Goal: Task Accomplishment & Management: Manage account settings

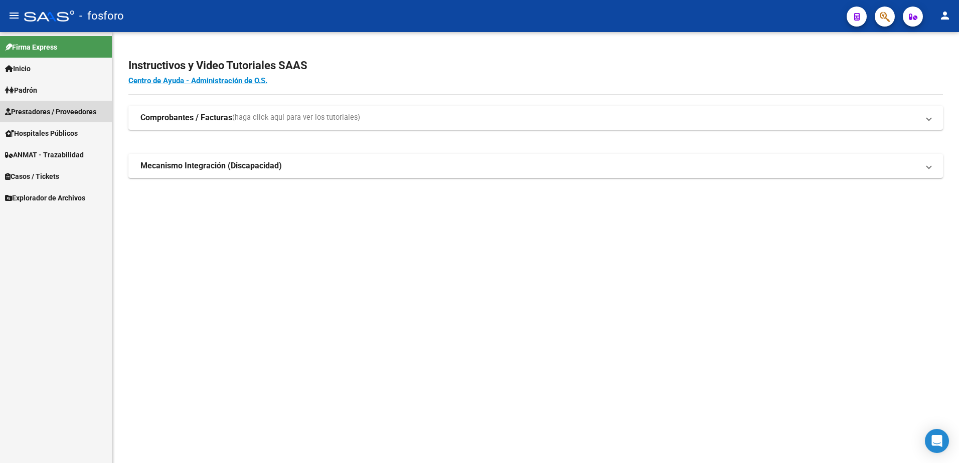
click at [60, 112] on span "Prestadores / Proveedores" at bounding box center [50, 111] width 91 height 11
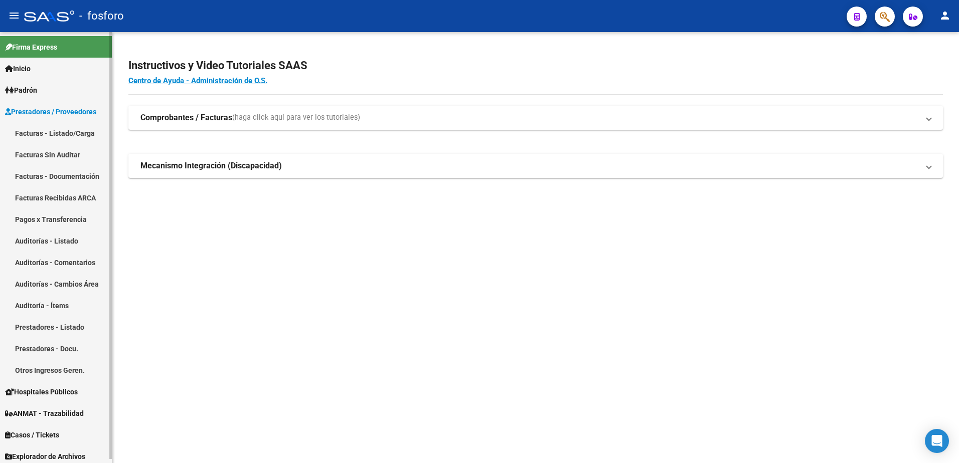
click at [59, 136] on link "Facturas - Listado/Carga" at bounding box center [56, 133] width 112 height 22
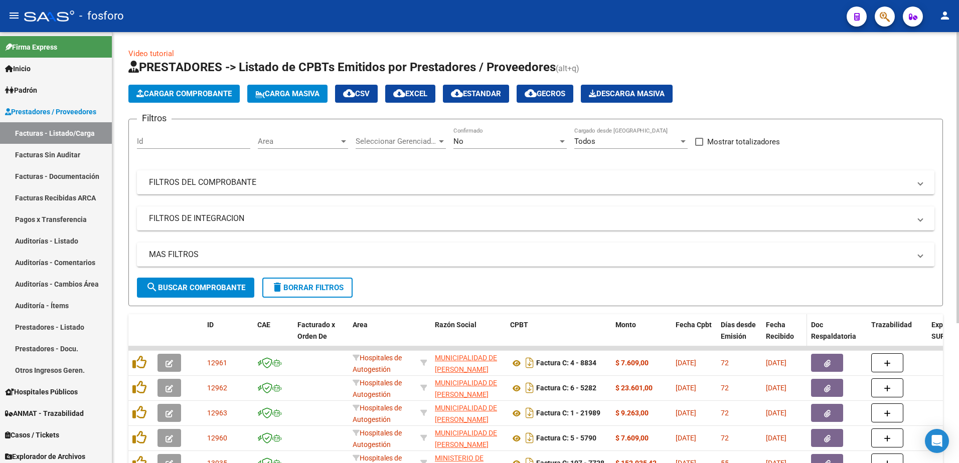
click at [779, 337] on span "Fecha Recibido" at bounding box center [780, 331] width 28 height 20
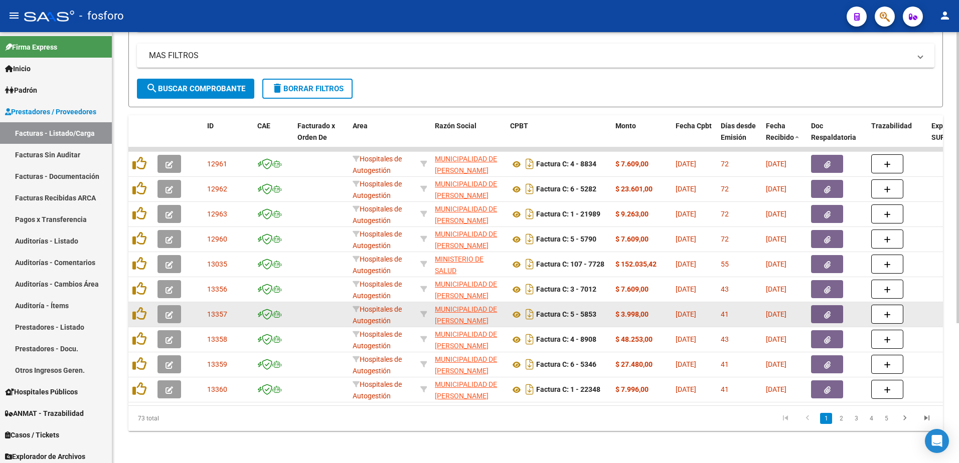
scroll to position [207, 0]
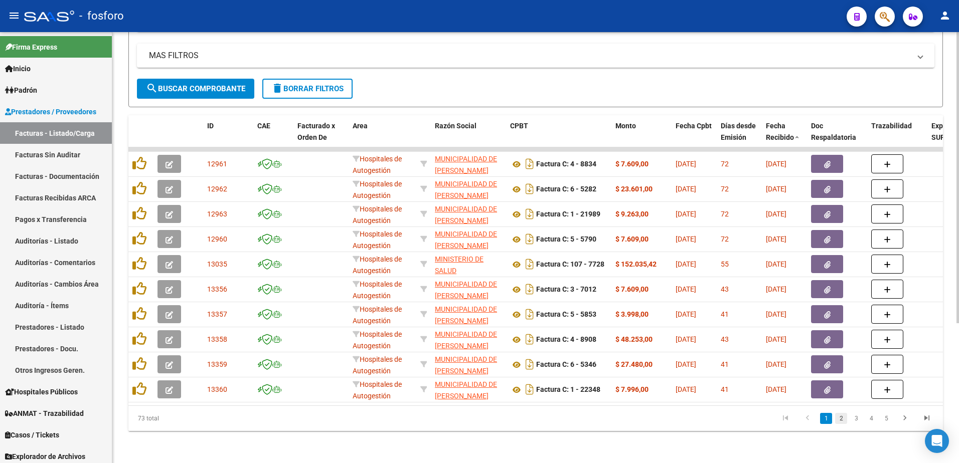
click at [838, 423] on link "2" at bounding box center [841, 418] width 12 height 11
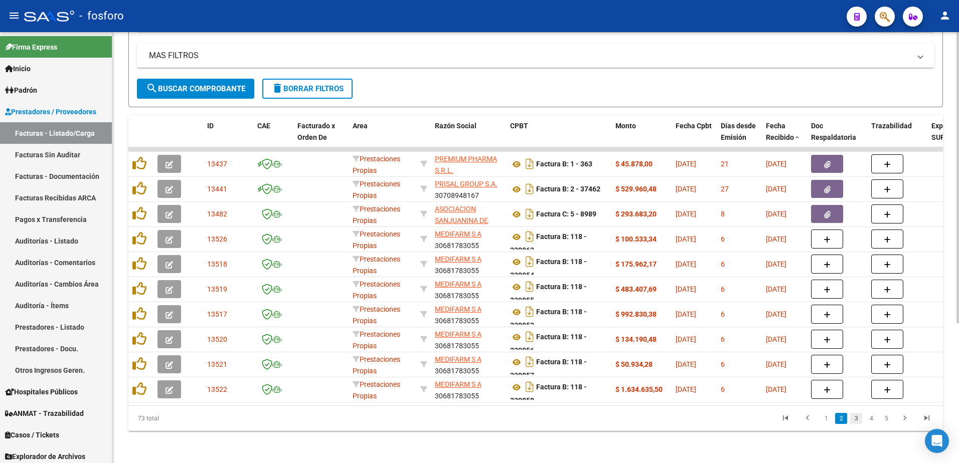
click at [855, 417] on link "3" at bounding box center [856, 418] width 12 height 11
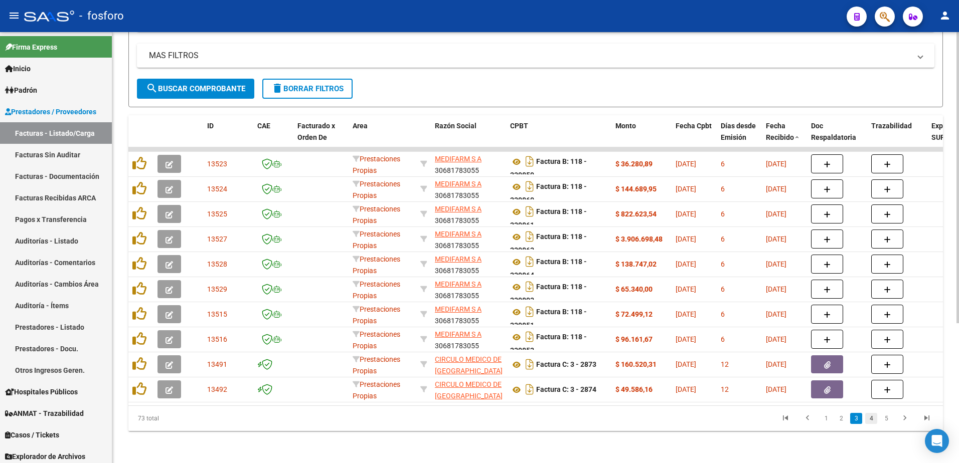
click at [866, 420] on link "4" at bounding box center [871, 418] width 12 height 11
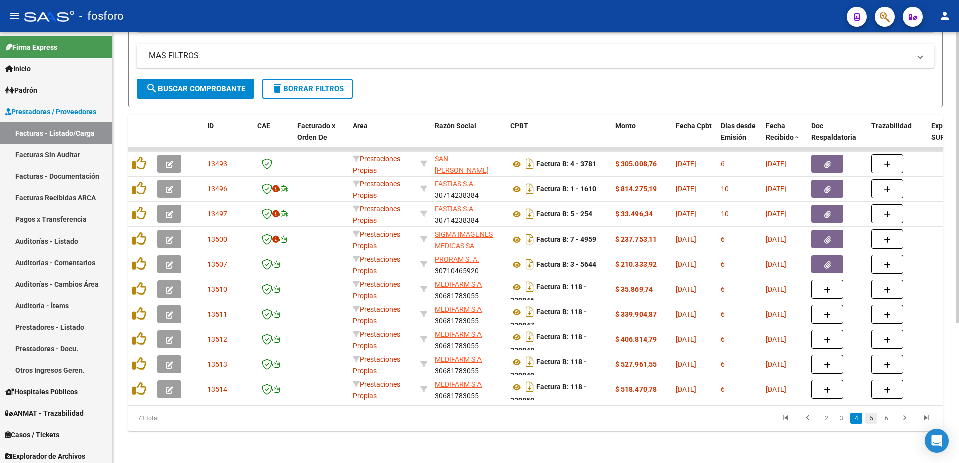
click at [873, 421] on link "5" at bounding box center [871, 418] width 12 height 11
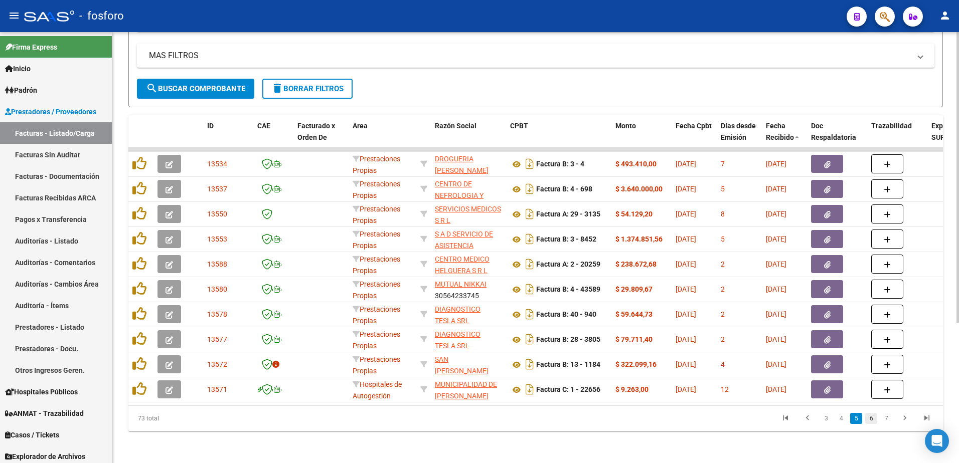
click at [872, 421] on link "6" at bounding box center [871, 418] width 12 height 11
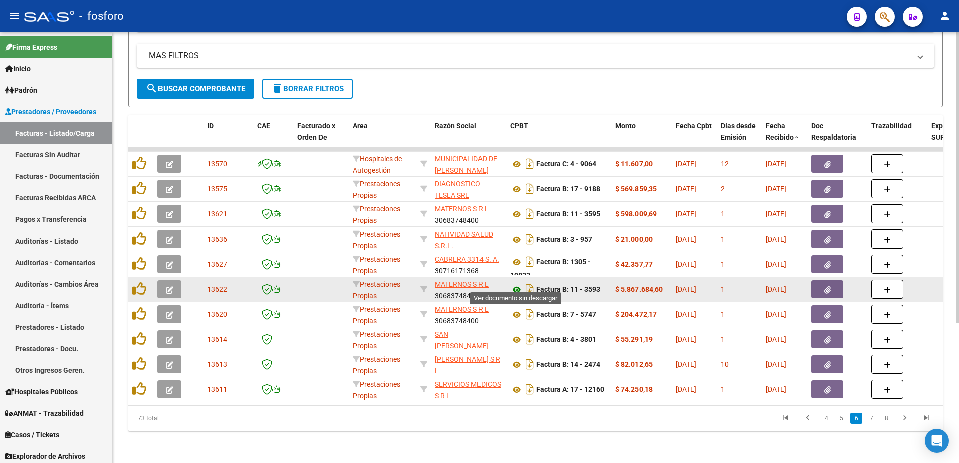
click at [516, 287] on icon at bounding box center [516, 290] width 13 height 12
click at [833, 282] on button "button" at bounding box center [827, 289] width 32 height 18
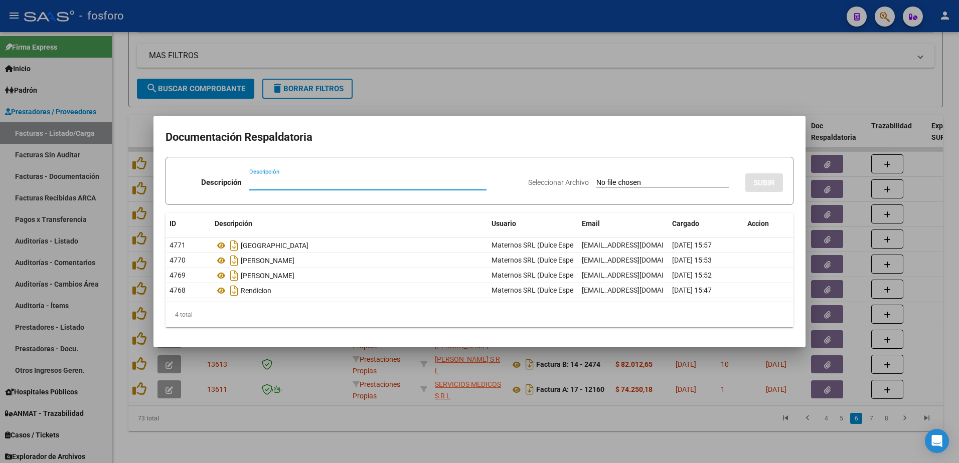
click at [458, 93] on div at bounding box center [479, 231] width 959 height 463
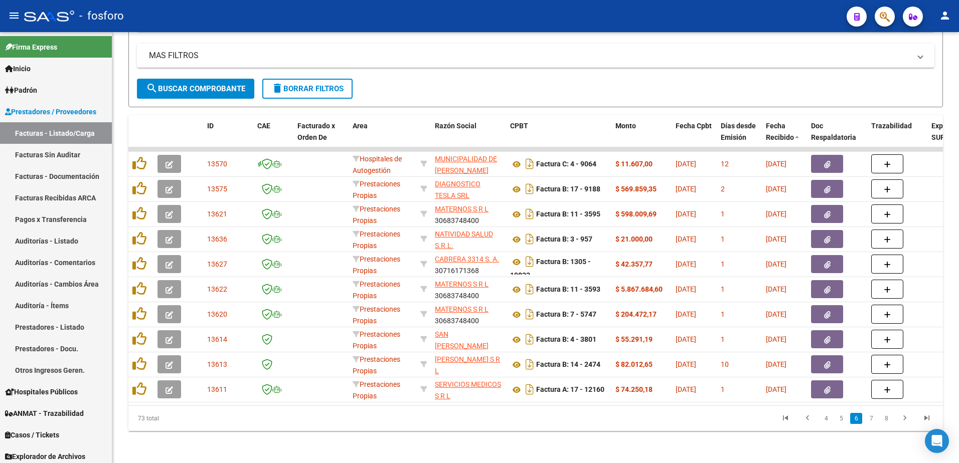
click at [872, 425] on li "7" at bounding box center [870, 418] width 15 height 17
click at [871, 418] on link "7" at bounding box center [871, 418] width 12 height 11
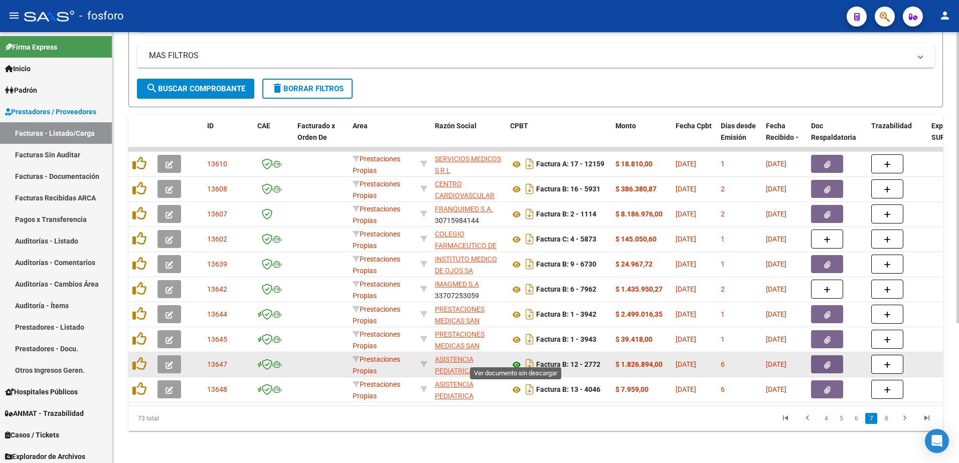
click at [515, 359] on icon at bounding box center [516, 365] width 13 height 12
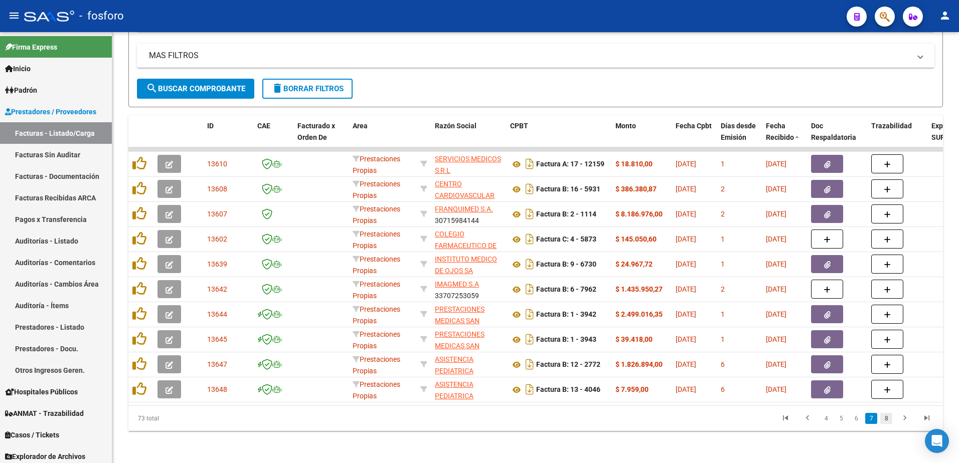
click at [887, 419] on link "8" at bounding box center [886, 418] width 12 height 11
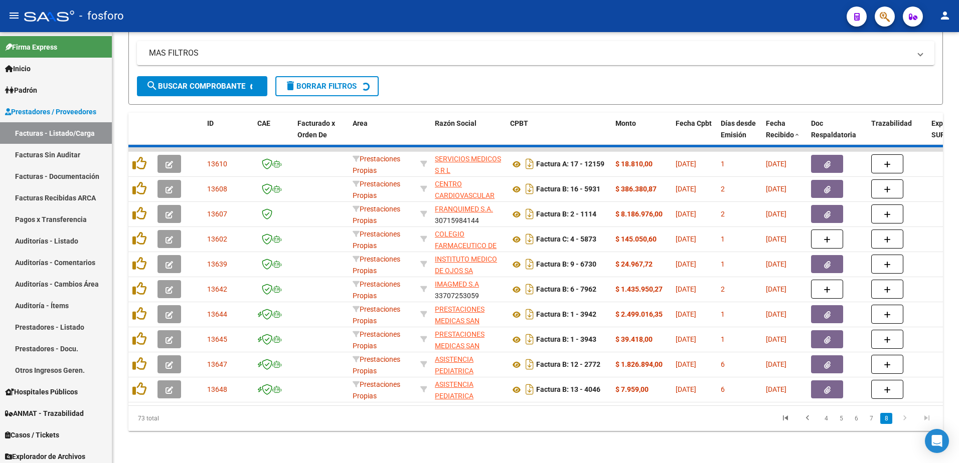
scroll to position [31, 0]
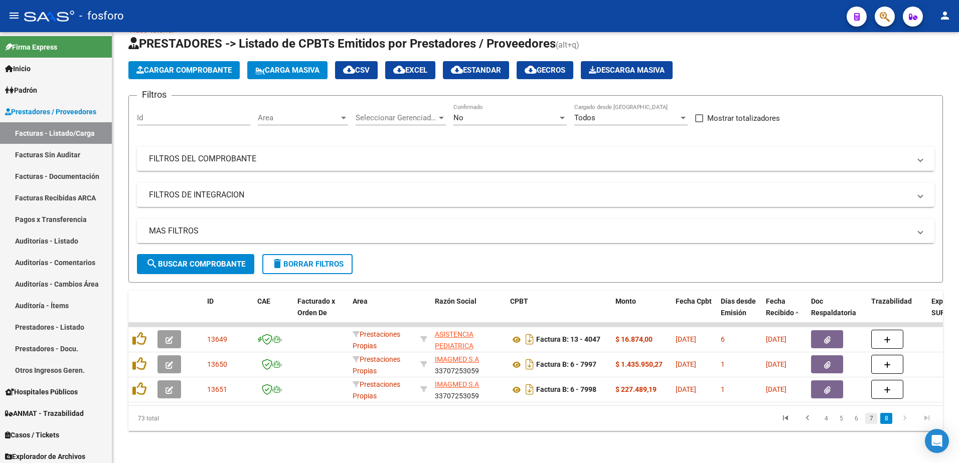
click at [868, 421] on link "7" at bounding box center [871, 418] width 12 height 11
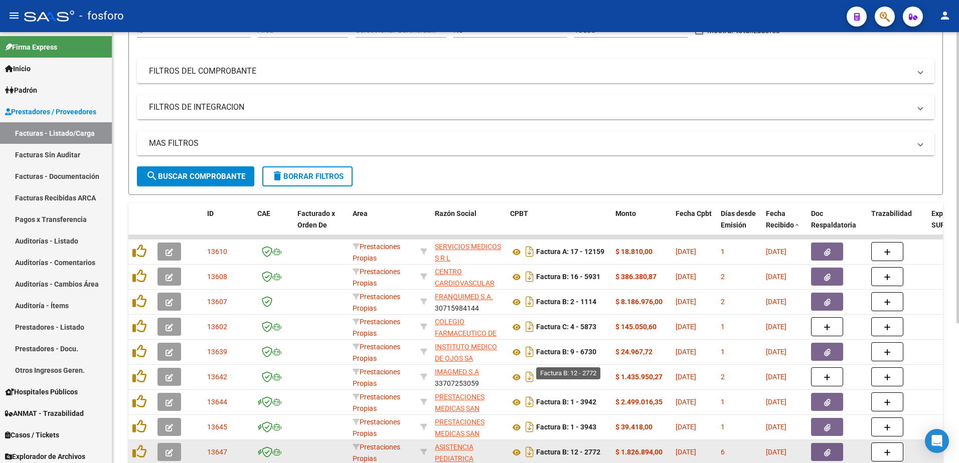
scroll to position [207, 0]
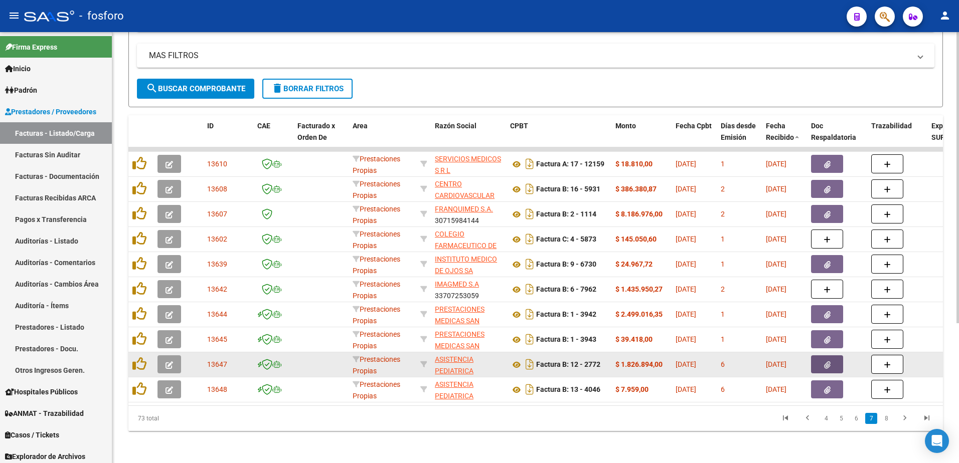
click at [825, 362] on icon "button" at bounding box center [827, 366] width 7 height 8
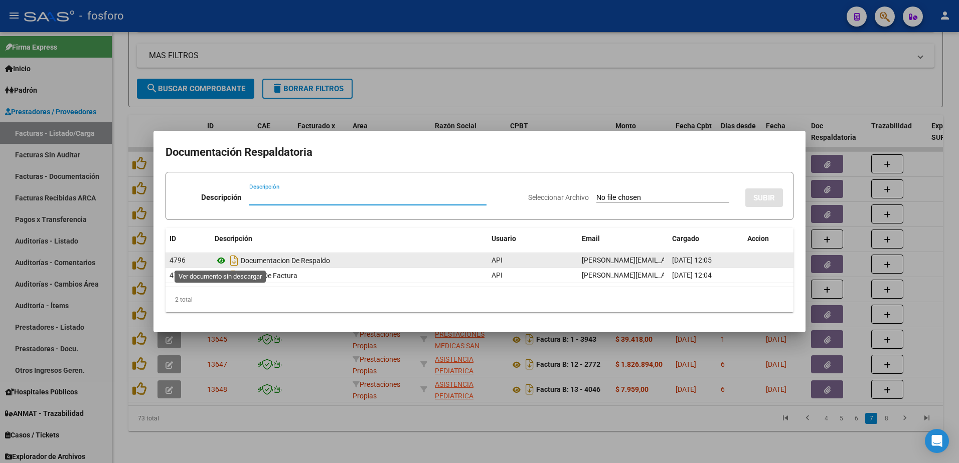
click at [222, 261] on icon at bounding box center [221, 261] width 13 height 12
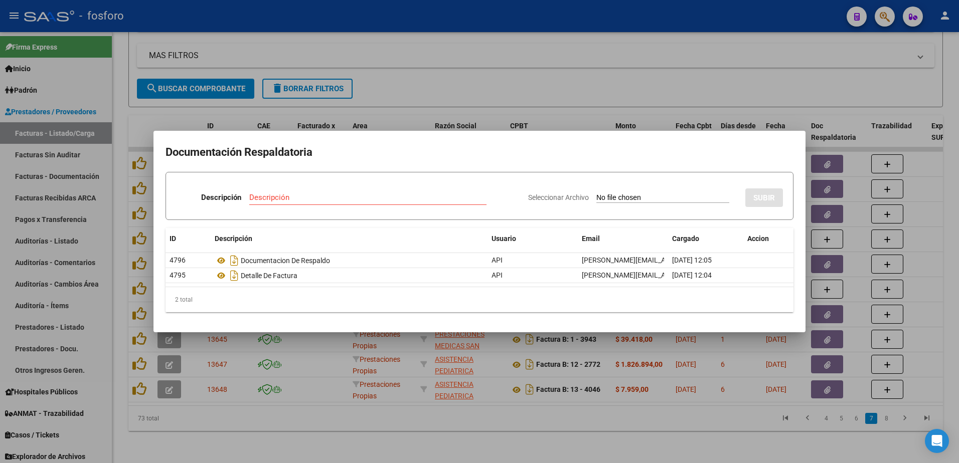
click at [801, 91] on div at bounding box center [479, 231] width 959 height 463
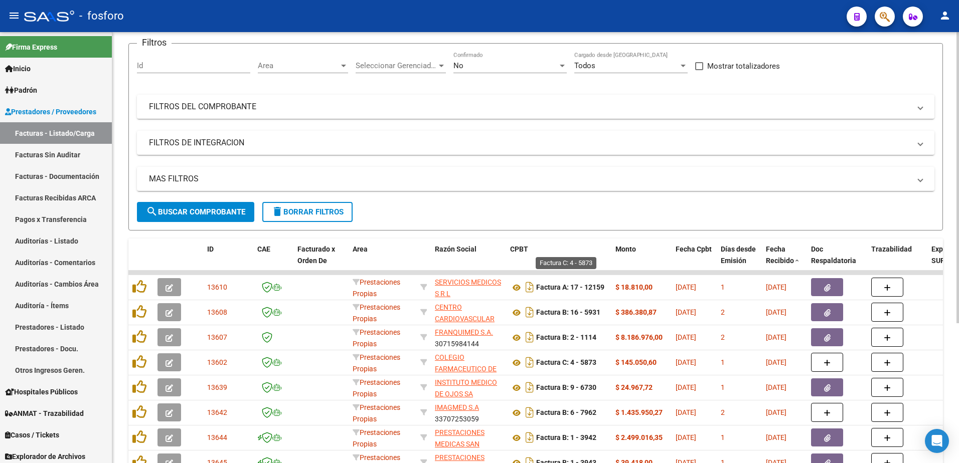
scroll to position [0, 0]
